Goal: Book appointment/travel/reservation

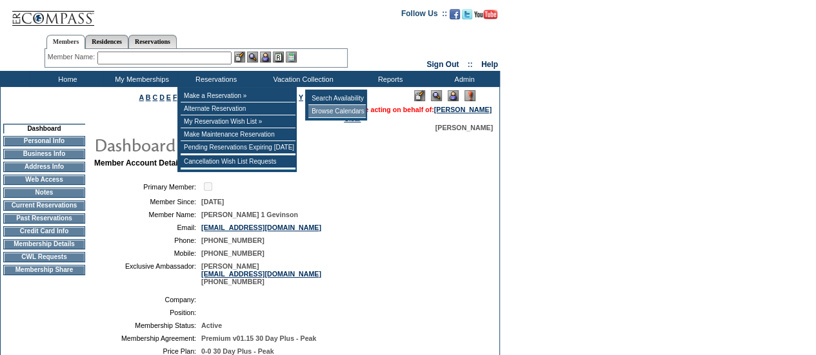
click at [341, 114] on td "Browse Calendars" at bounding box center [336, 111] width 57 height 13
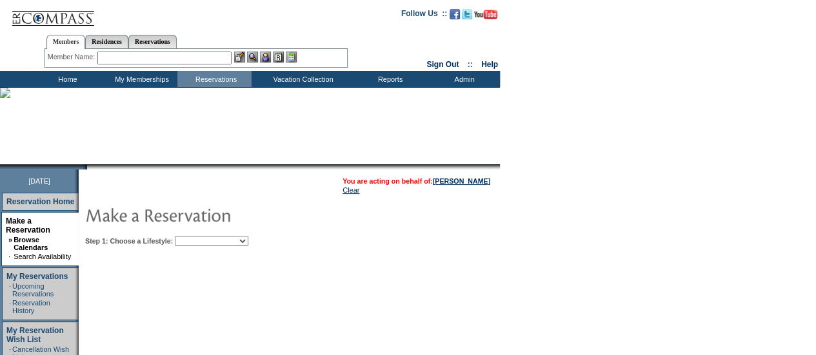
scroll to position [65, 0]
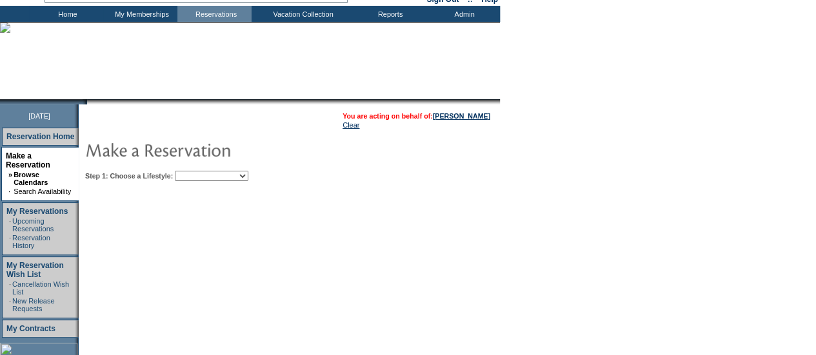
click at [244, 175] on select "Beach Leisure Metropolitan Mountain OIAL for Adventure OIAL for Couples OIAL fo…" at bounding box center [212, 176] width 74 height 10
select select "Beach"
click at [197, 171] on select "Beach Leisure Metropolitan Mountain OIAL for Adventure OIAL for Couples OIAL fo…" at bounding box center [212, 176] width 74 height 10
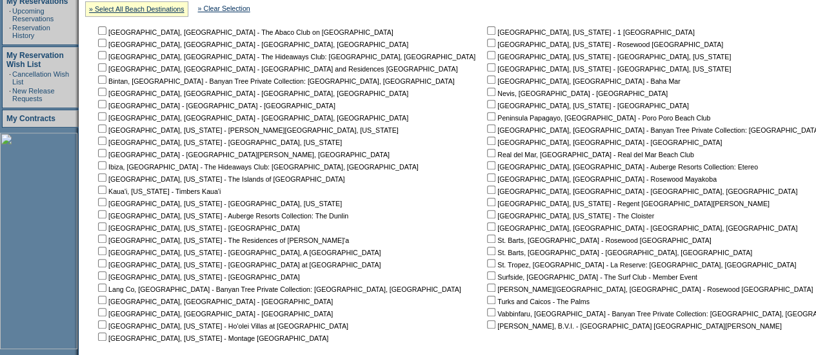
scroll to position [323, 0]
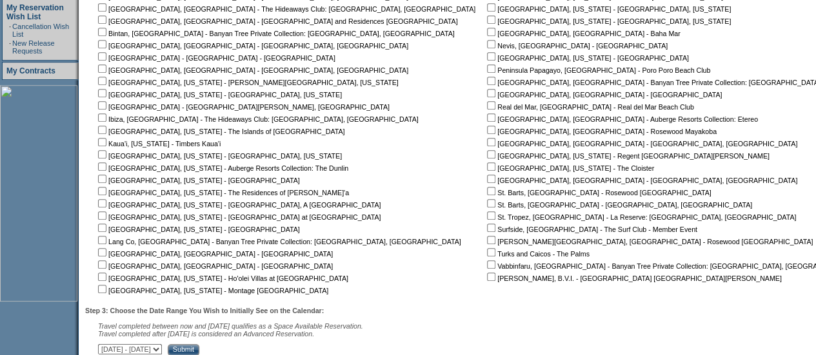
click at [484, 202] on nobr "St. Barts, [GEOGRAPHIC_DATA] - [GEOGRAPHIC_DATA], [GEOGRAPHIC_DATA]" at bounding box center [618, 205] width 268 height 8
click at [487, 204] on input "checkbox" at bounding box center [491, 203] width 8 height 8
checkbox input "true"
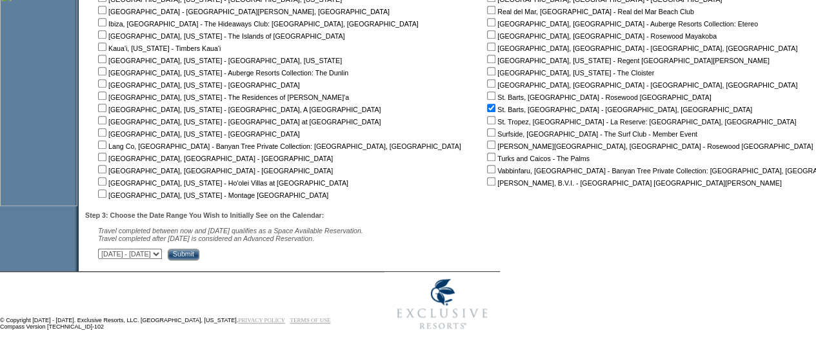
click at [199, 250] on input "Submit" at bounding box center [184, 255] width 32 height 12
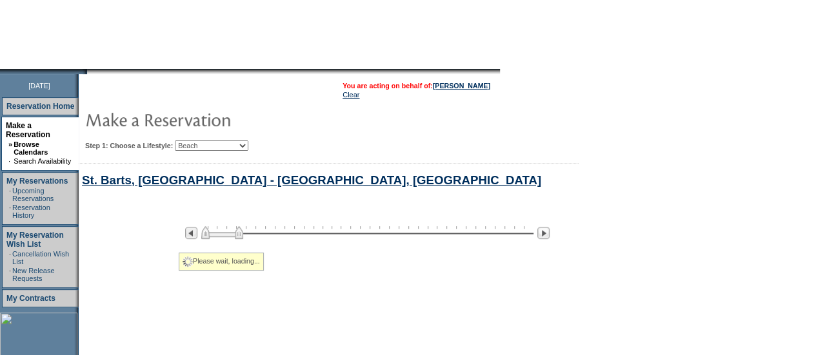
select select "Beach"
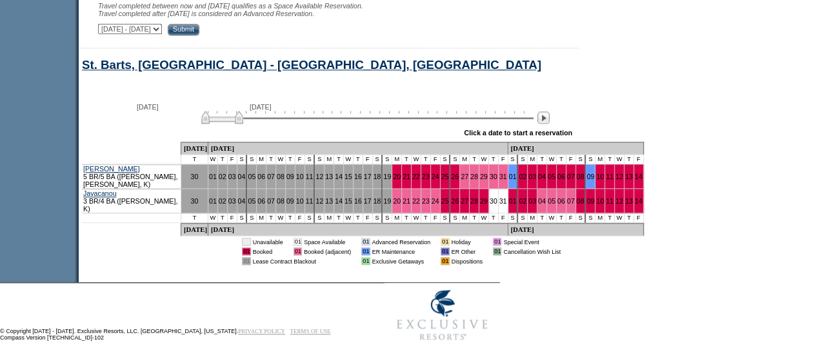
scroll to position [651, 0]
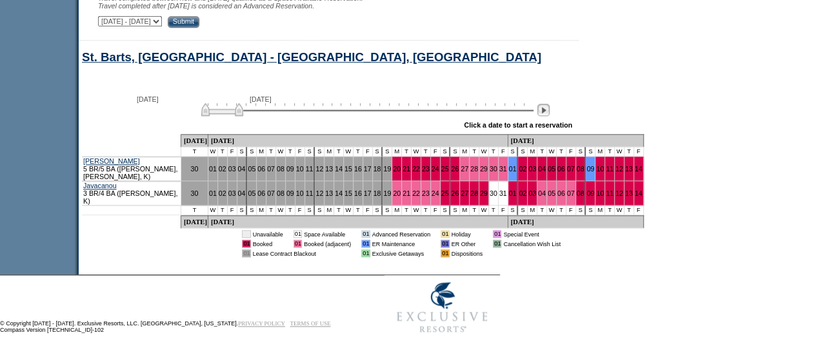
click at [549, 115] on img at bounding box center [543, 110] width 12 height 12
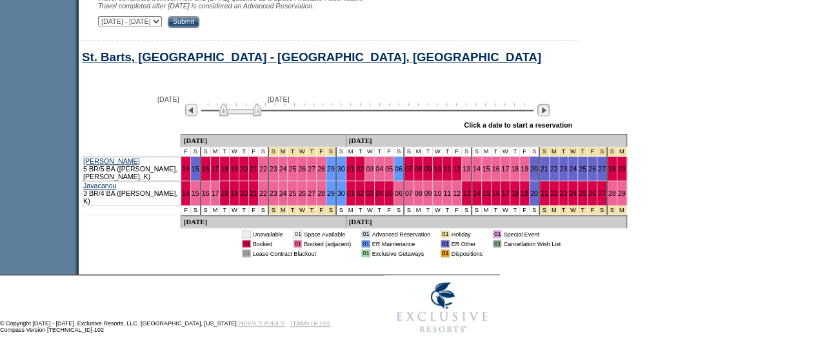
click at [549, 115] on img at bounding box center [543, 110] width 12 height 12
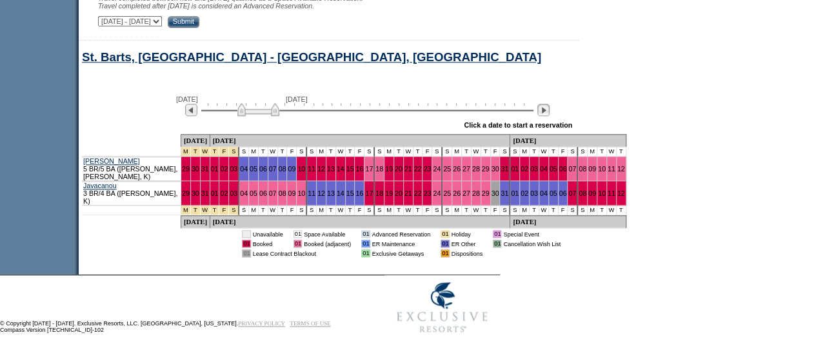
click at [549, 115] on img at bounding box center [543, 110] width 12 height 12
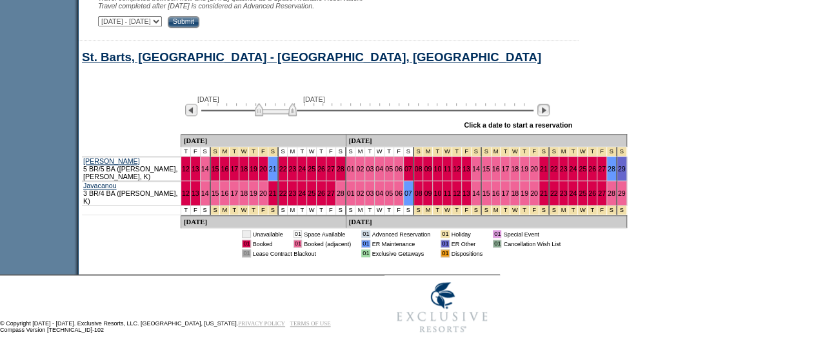
click at [549, 115] on img at bounding box center [543, 110] width 12 height 12
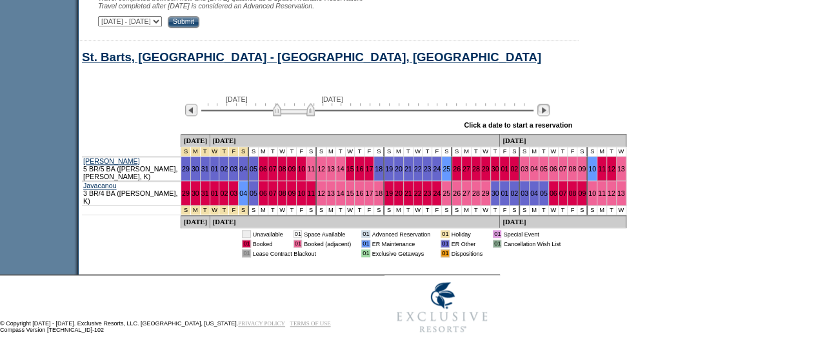
click at [549, 115] on img at bounding box center [543, 110] width 12 height 12
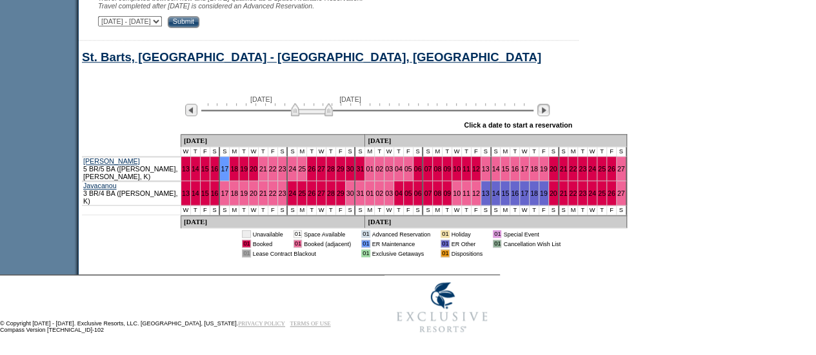
click at [549, 115] on img at bounding box center [543, 110] width 12 height 12
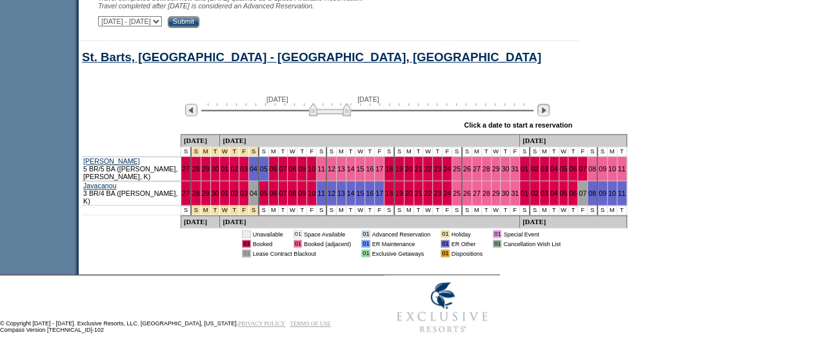
click at [549, 115] on img at bounding box center [543, 110] width 12 height 12
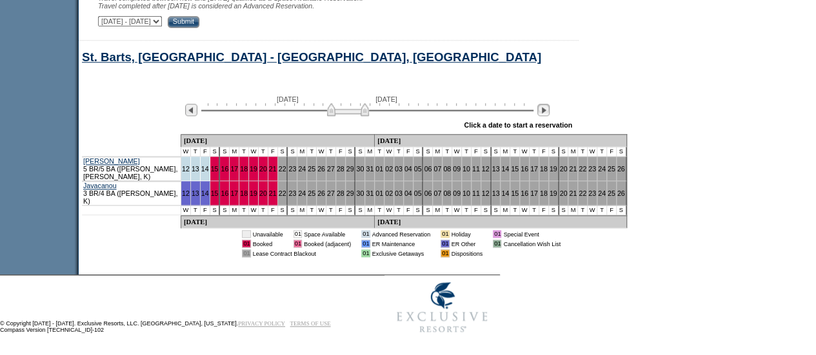
click at [549, 115] on img at bounding box center [543, 110] width 12 height 12
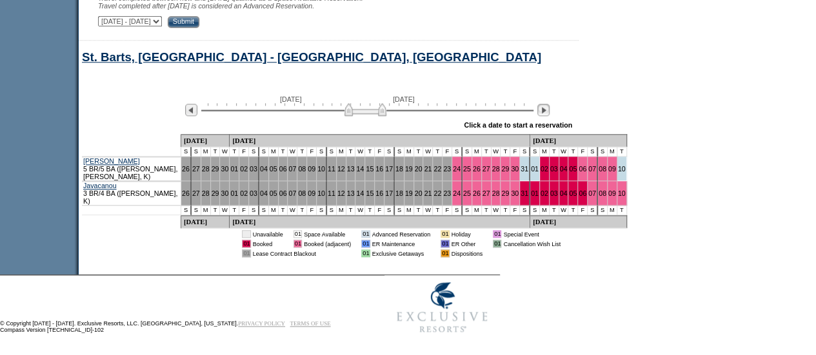
click at [549, 115] on img at bounding box center [543, 110] width 12 height 12
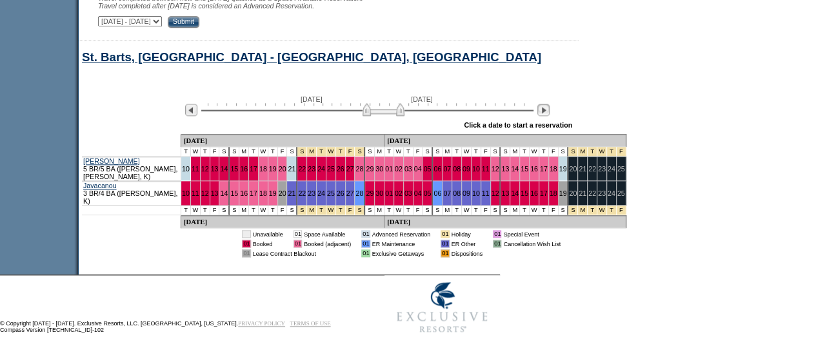
click at [549, 115] on img at bounding box center [543, 110] width 12 height 12
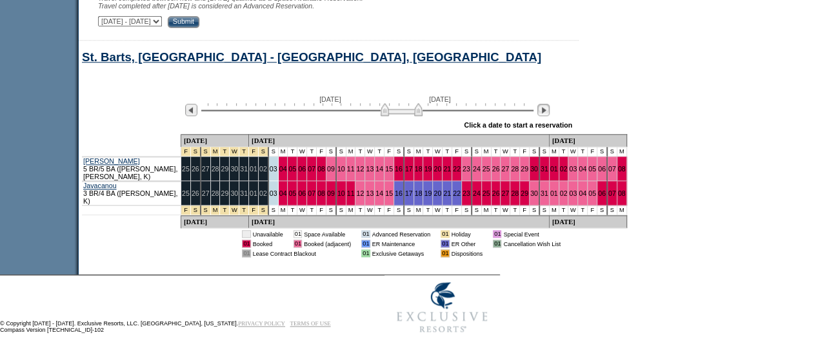
click at [549, 115] on img at bounding box center [543, 110] width 12 height 12
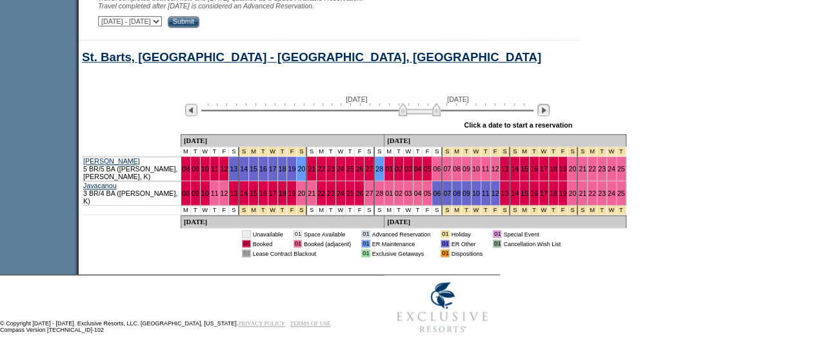
click at [549, 115] on img at bounding box center [543, 110] width 12 height 12
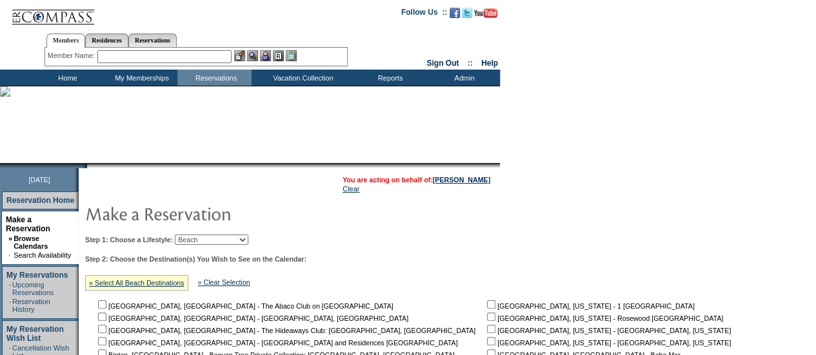
scroll to position [0, 0]
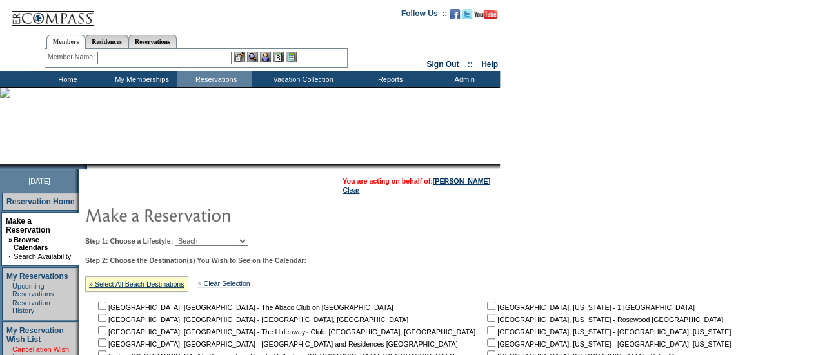
click at [14, 346] on link "Cancellation Wish List" at bounding box center [40, 353] width 57 height 15
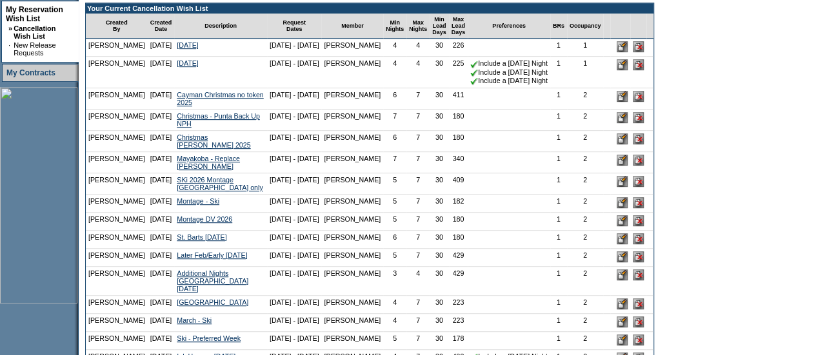
scroll to position [282, 0]
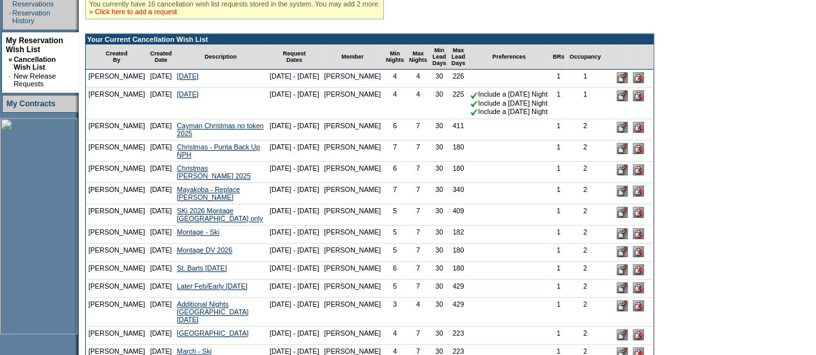
click at [150, 14] on link "» Click here to add a request" at bounding box center [133, 12] width 88 height 8
